Goal: Navigation & Orientation: Find specific page/section

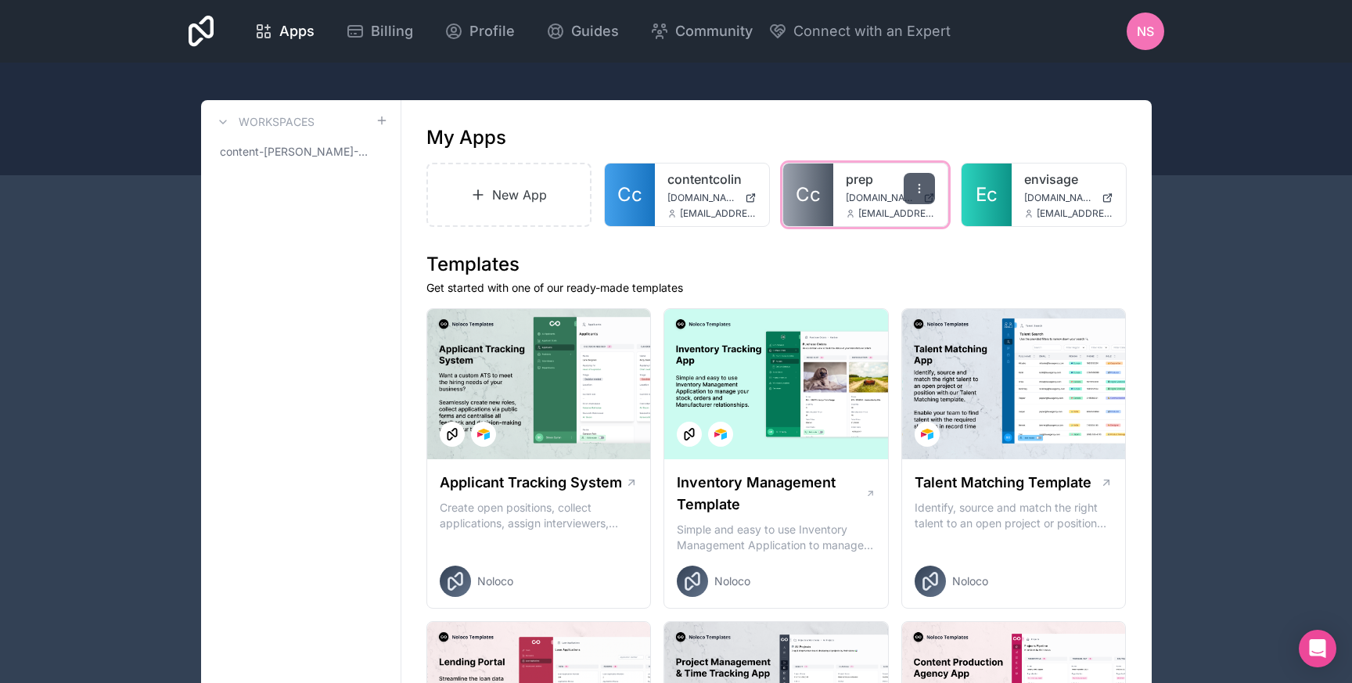
click at [921, 190] on icon at bounding box center [919, 188] width 13 height 13
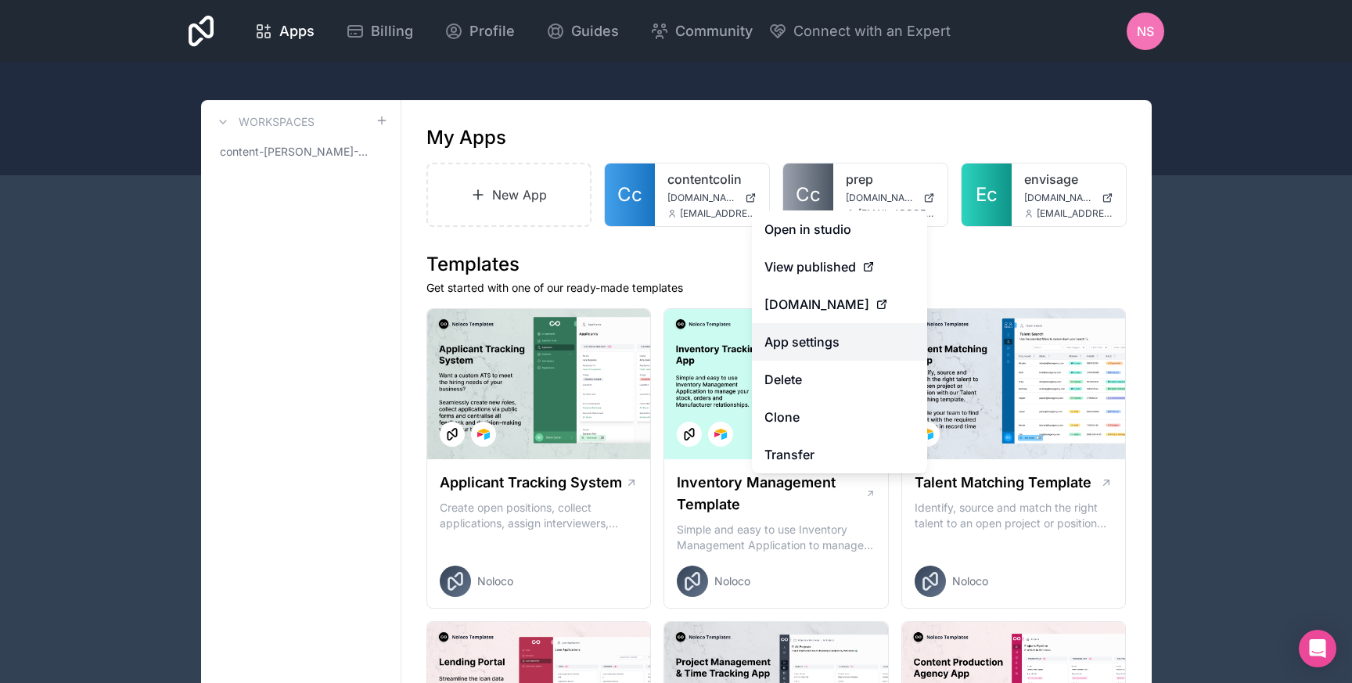
click at [811, 343] on link "App settings" at bounding box center [839, 342] width 175 height 38
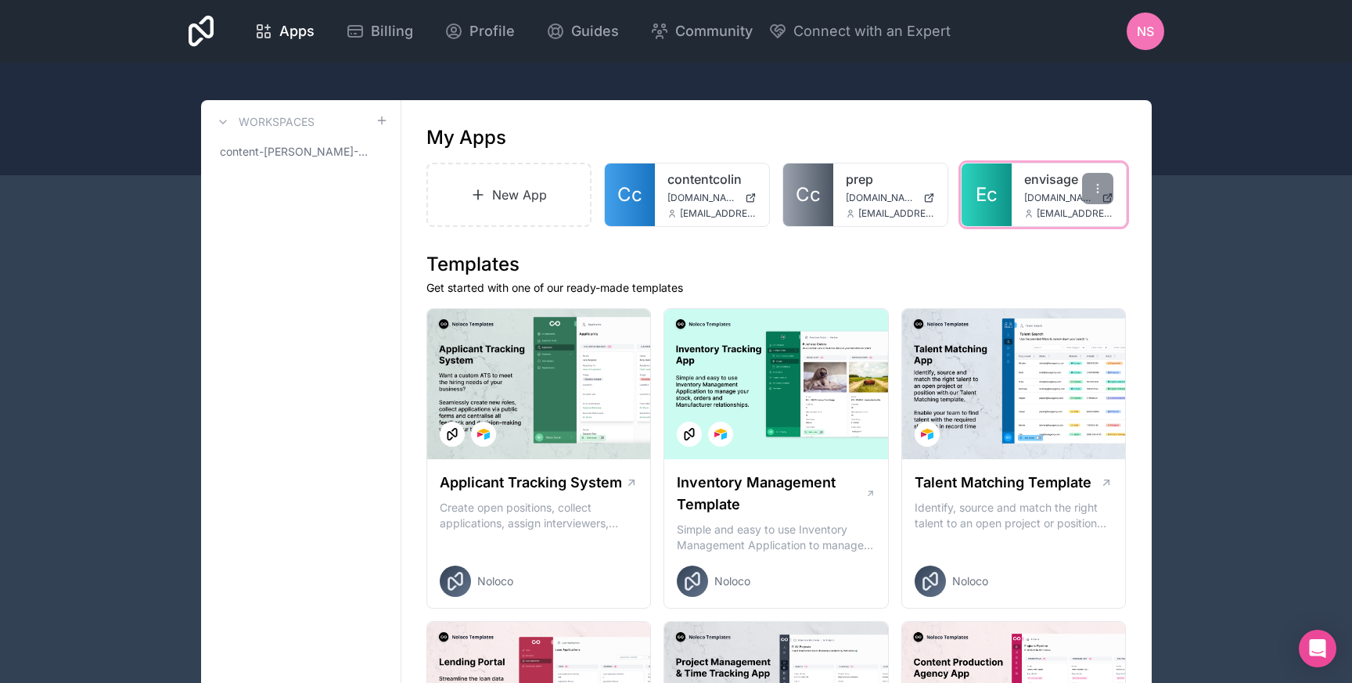
click at [979, 189] on span "Ec" at bounding box center [986, 194] width 22 height 25
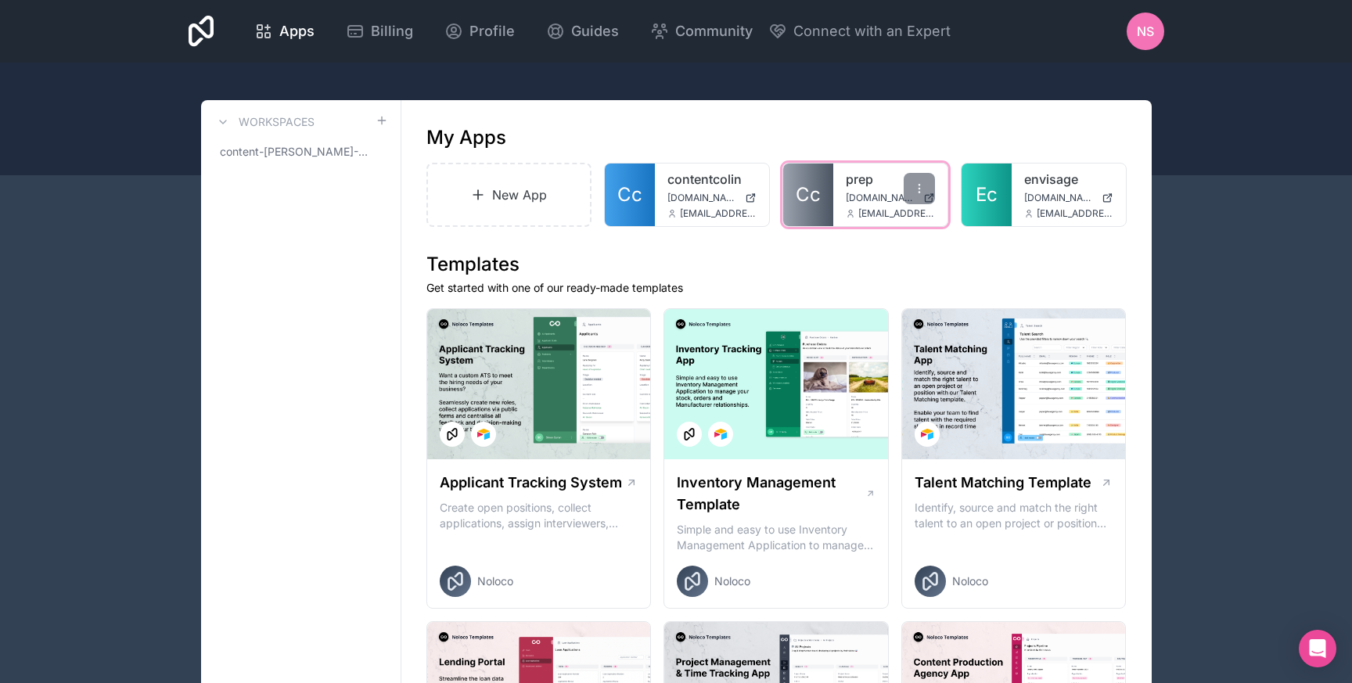
click at [799, 192] on span "Cc" at bounding box center [807, 194] width 25 height 25
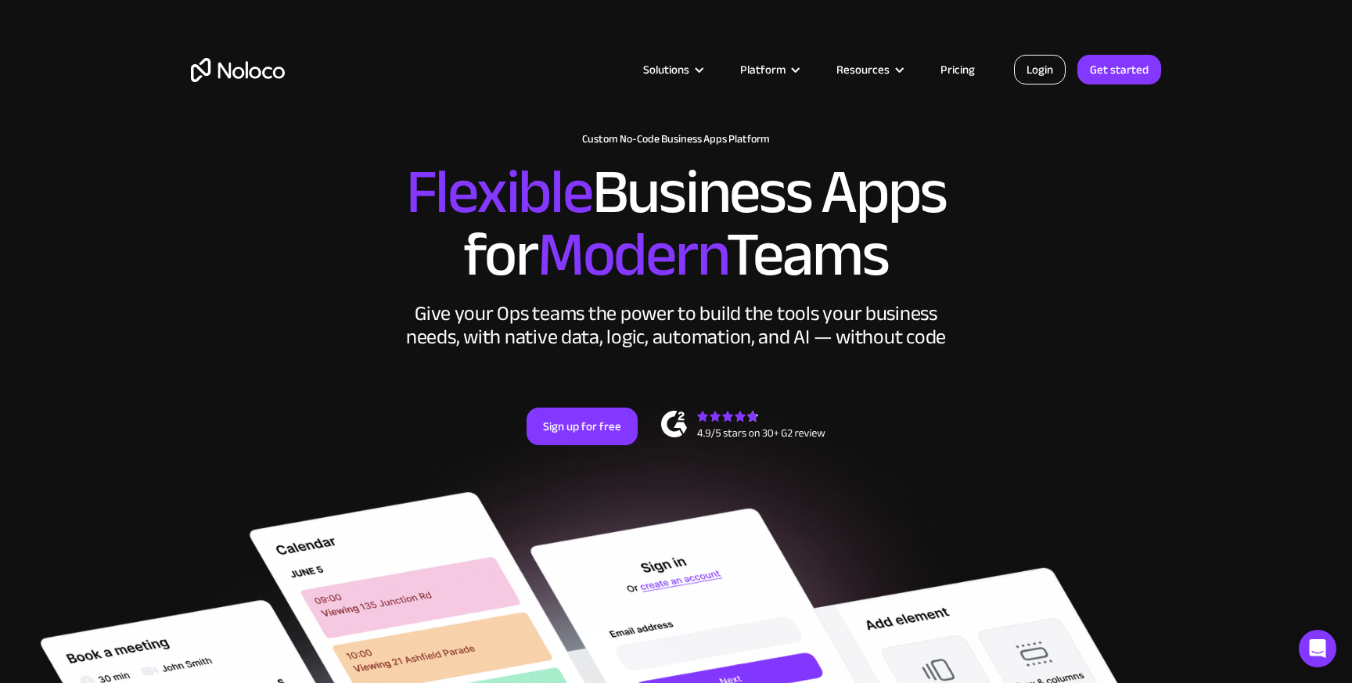
click at [1051, 70] on link "Login" at bounding box center [1040, 70] width 52 height 30
